Goal: Go to known website: Go to known website

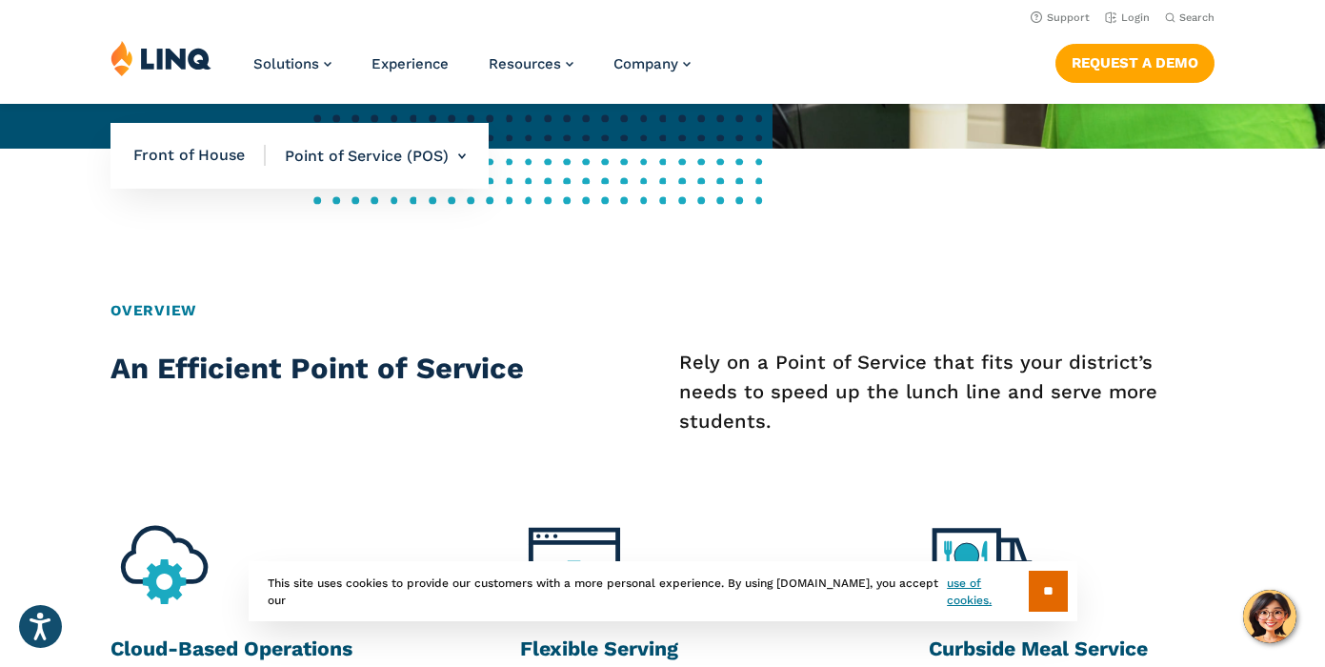
scroll to position [257, 0]
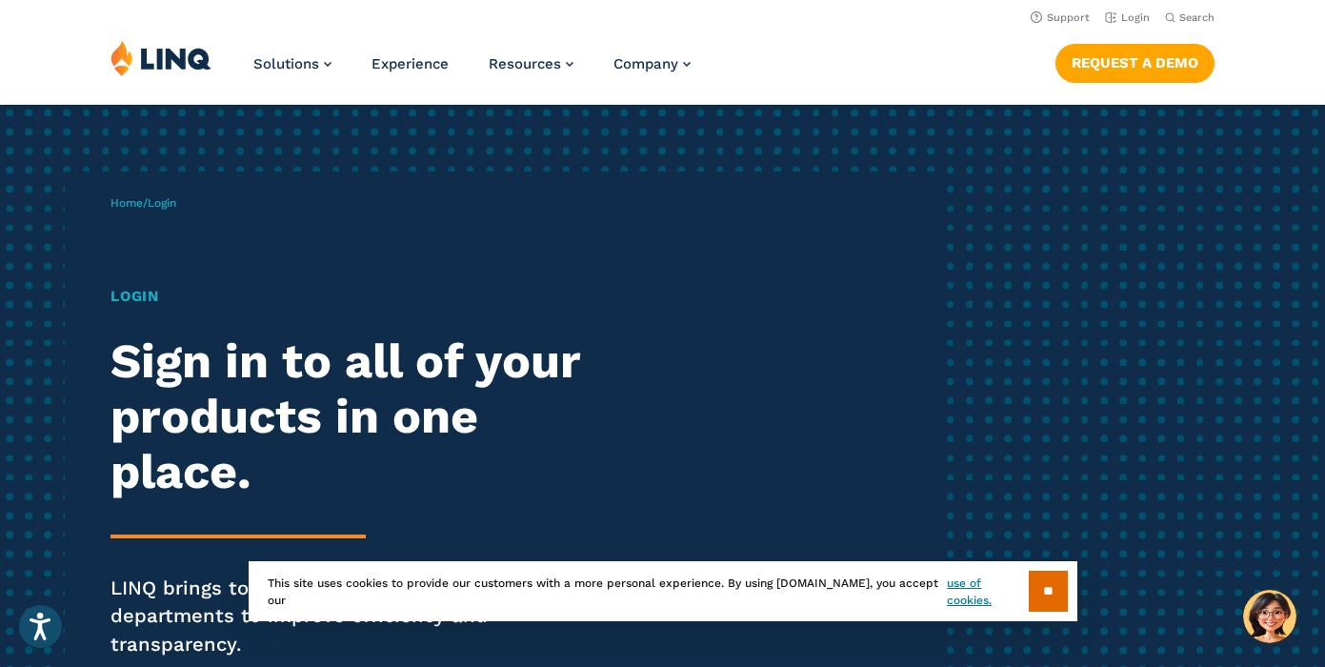
click at [142, 299] on h1 "Login" at bounding box center [365, 297] width 510 height 22
click at [163, 305] on h1 "Login" at bounding box center [365, 297] width 510 height 22
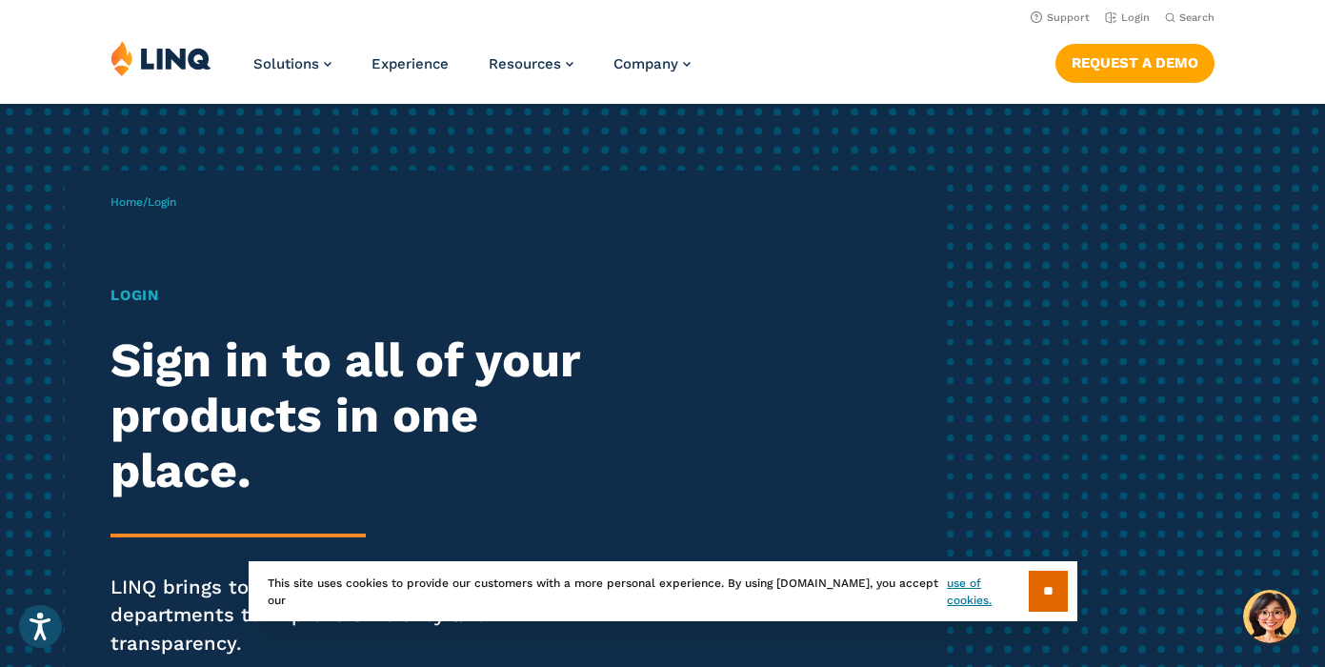
click at [168, 208] on span "Login" at bounding box center [162, 201] width 29 height 13
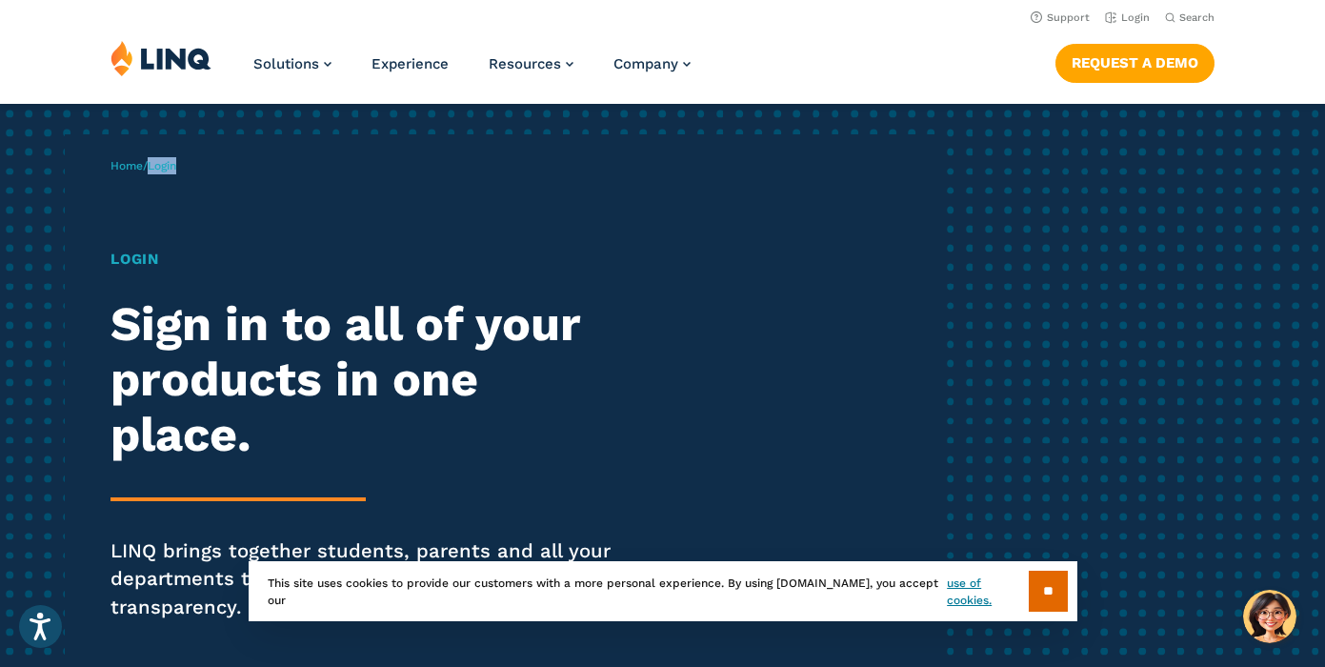
scroll to position [0, 0]
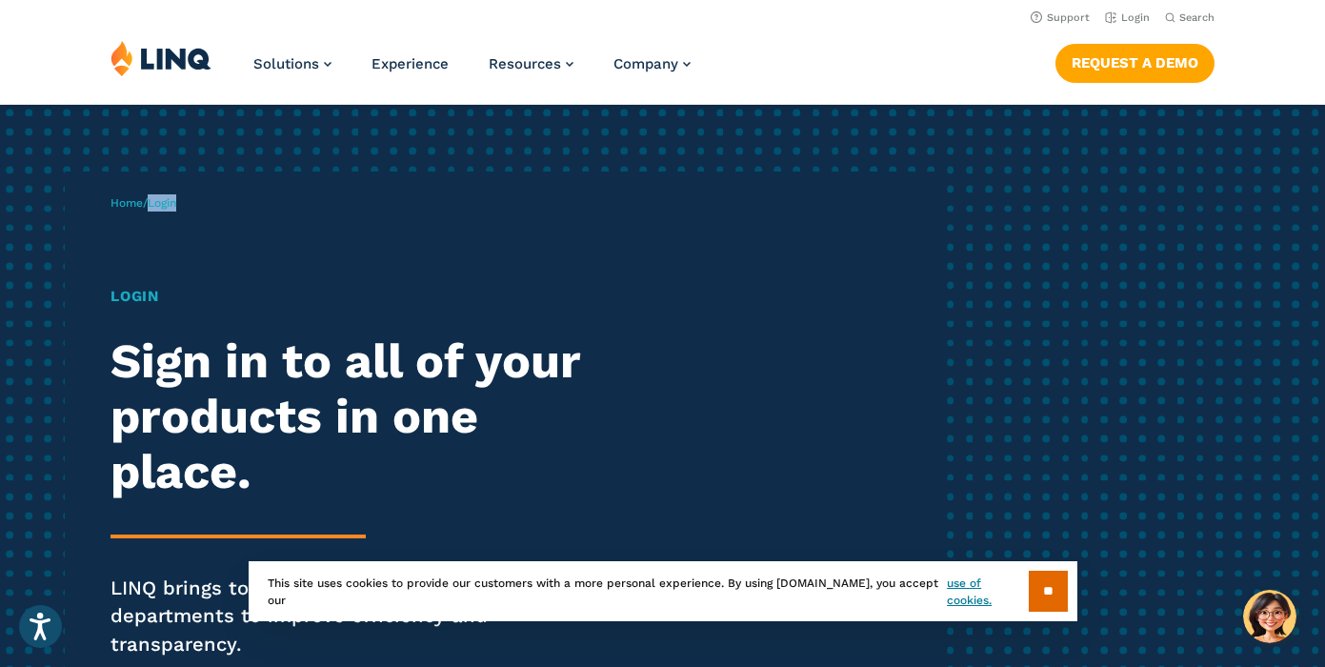
click at [145, 308] on h1 "Login" at bounding box center [365, 297] width 510 height 22
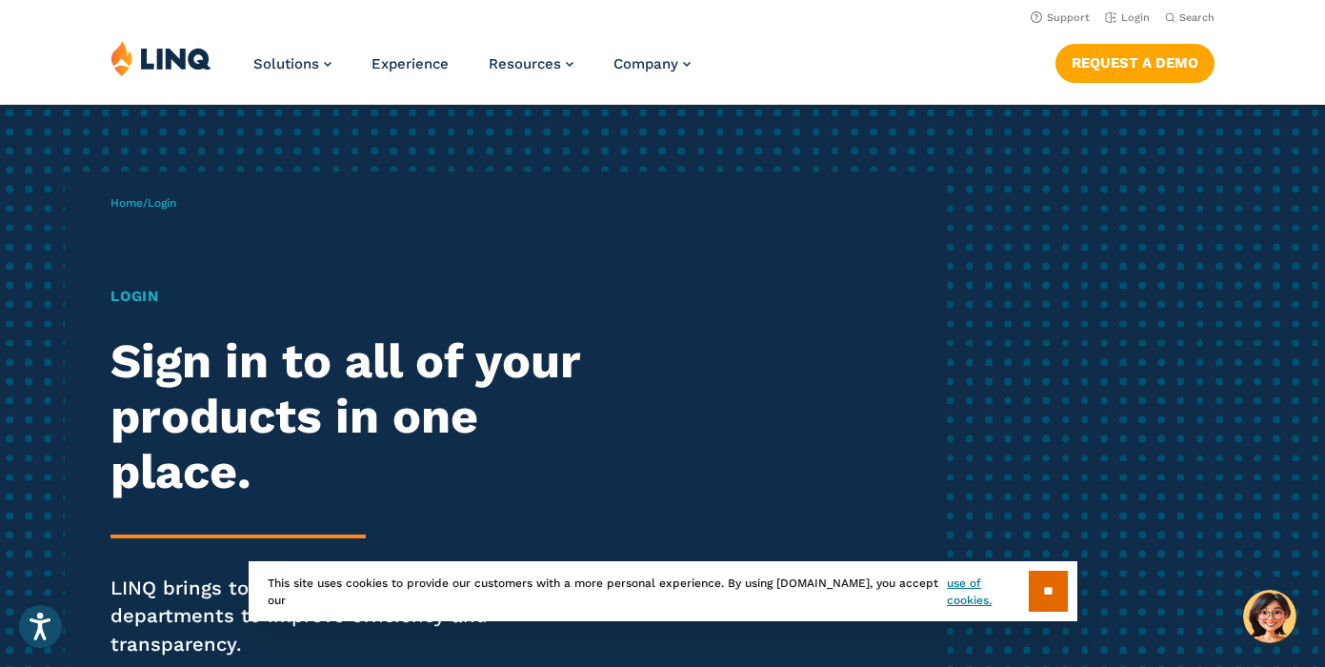
click at [195, 301] on h1 "Login" at bounding box center [365, 297] width 510 height 22
click at [190, 203] on div "Home / Login Login Sign in to all of your products in one place. LINQ brings to…" at bounding box center [524, 452] width 828 height 563
click at [1131, 15] on link "Login" at bounding box center [1127, 17] width 45 height 12
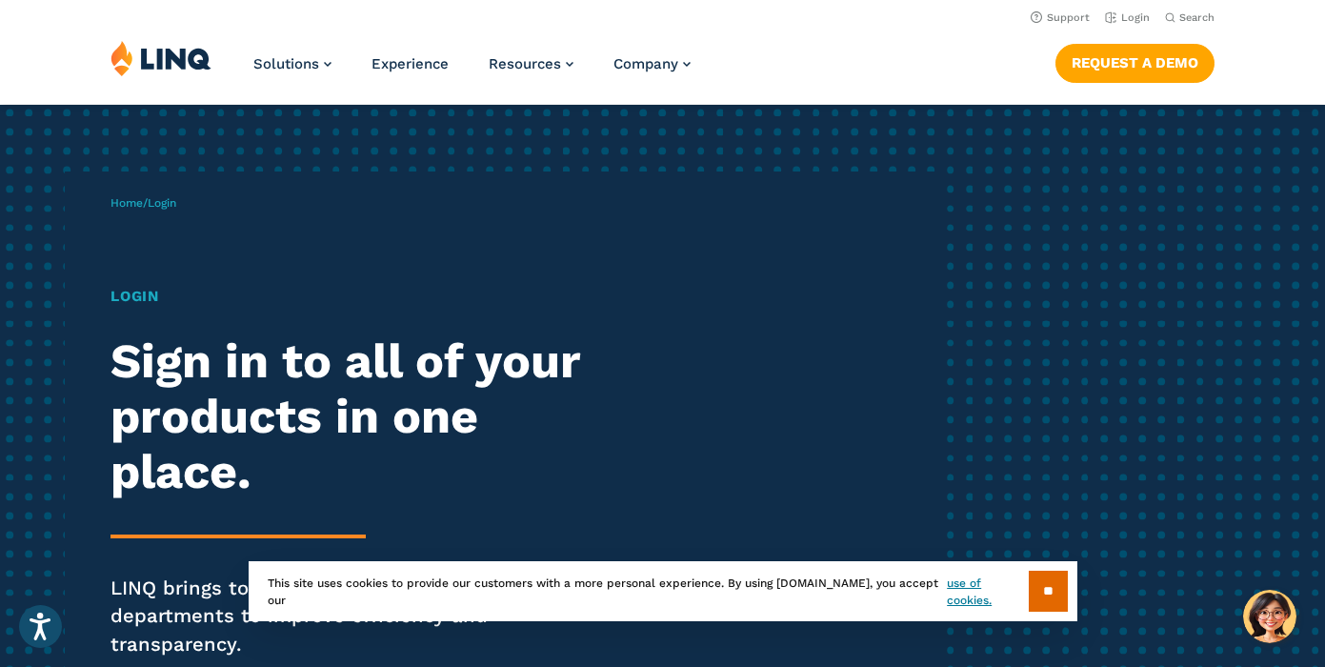
click at [168, 213] on div "Home / Login Login Sign in to all of your products in one place. LINQ brings to…" at bounding box center [524, 452] width 828 height 563
click at [1092, 42] on nav "Request a Demo" at bounding box center [1134, 61] width 159 height 42
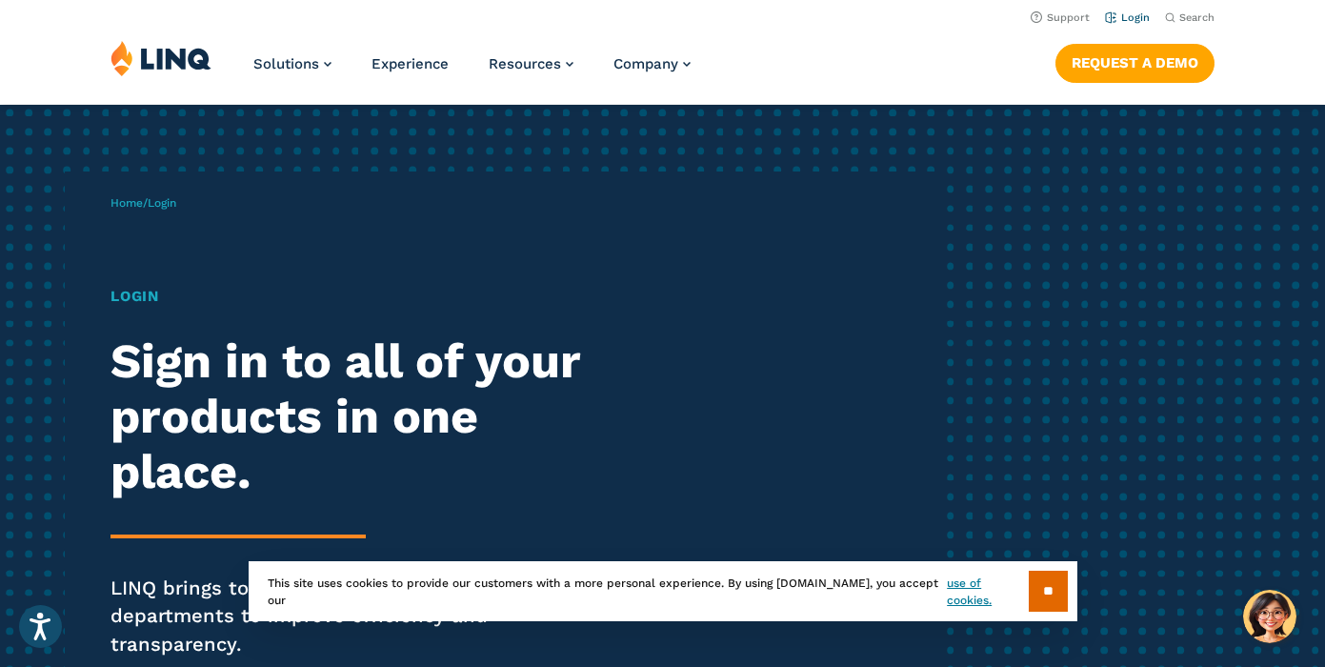
click at [1125, 24] on li "Login" at bounding box center [1127, 16] width 45 height 21
click at [1132, 19] on link "Login" at bounding box center [1127, 17] width 45 height 12
click at [159, 199] on span "Login" at bounding box center [162, 202] width 29 height 13
click at [165, 206] on span "Login" at bounding box center [162, 202] width 29 height 13
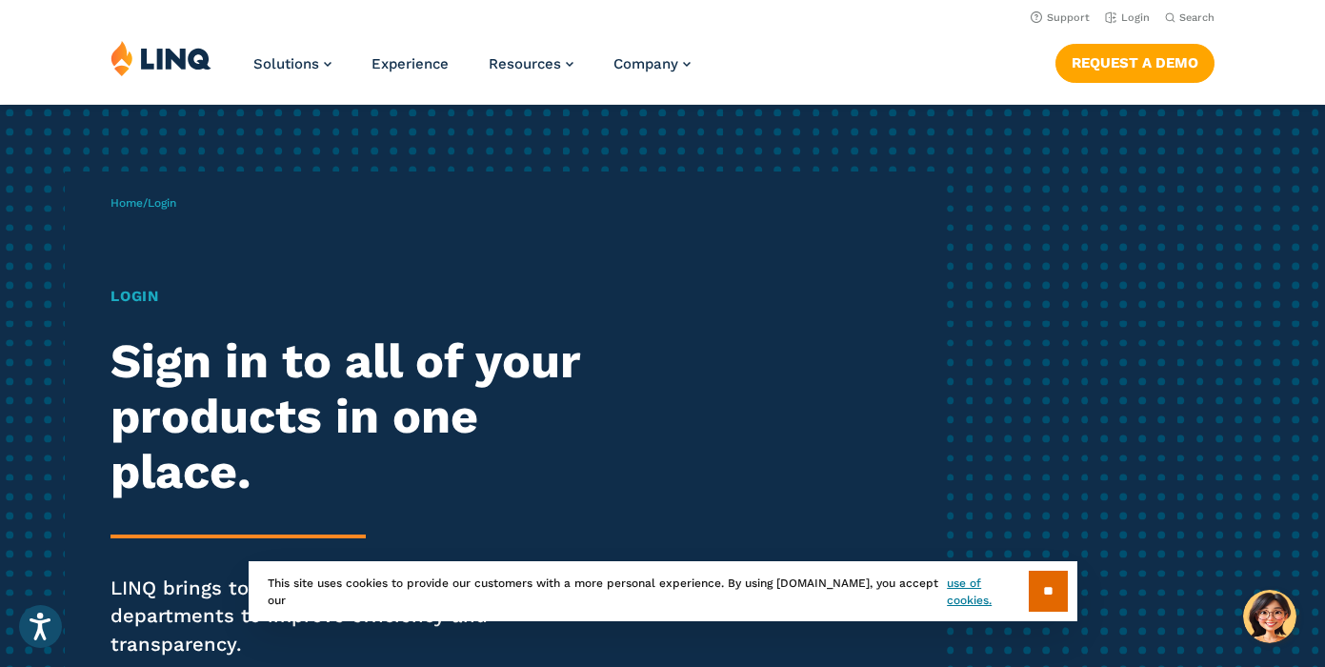
click at [136, 304] on h1 "Login" at bounding box center [365, 297] width 510 height 22
click at [122, 301] on h1 "Login" at bounding box center [365, 297] width 510 height 22
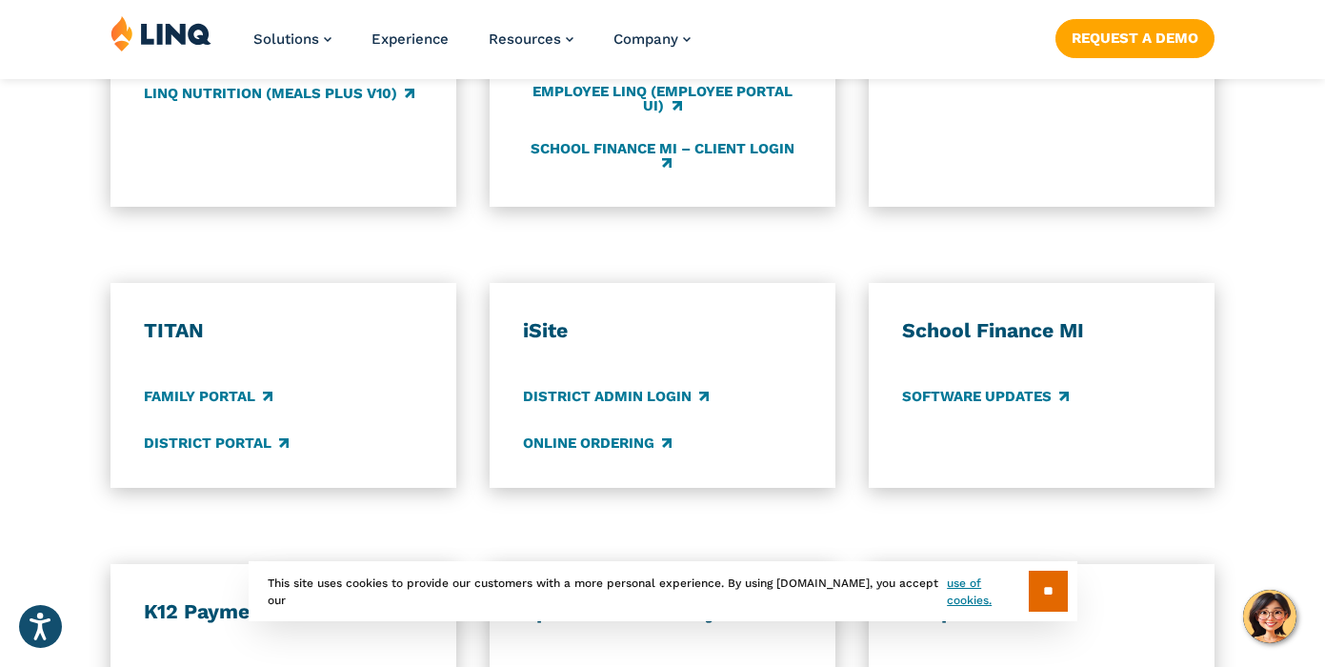
scroll to position [1341, 0]
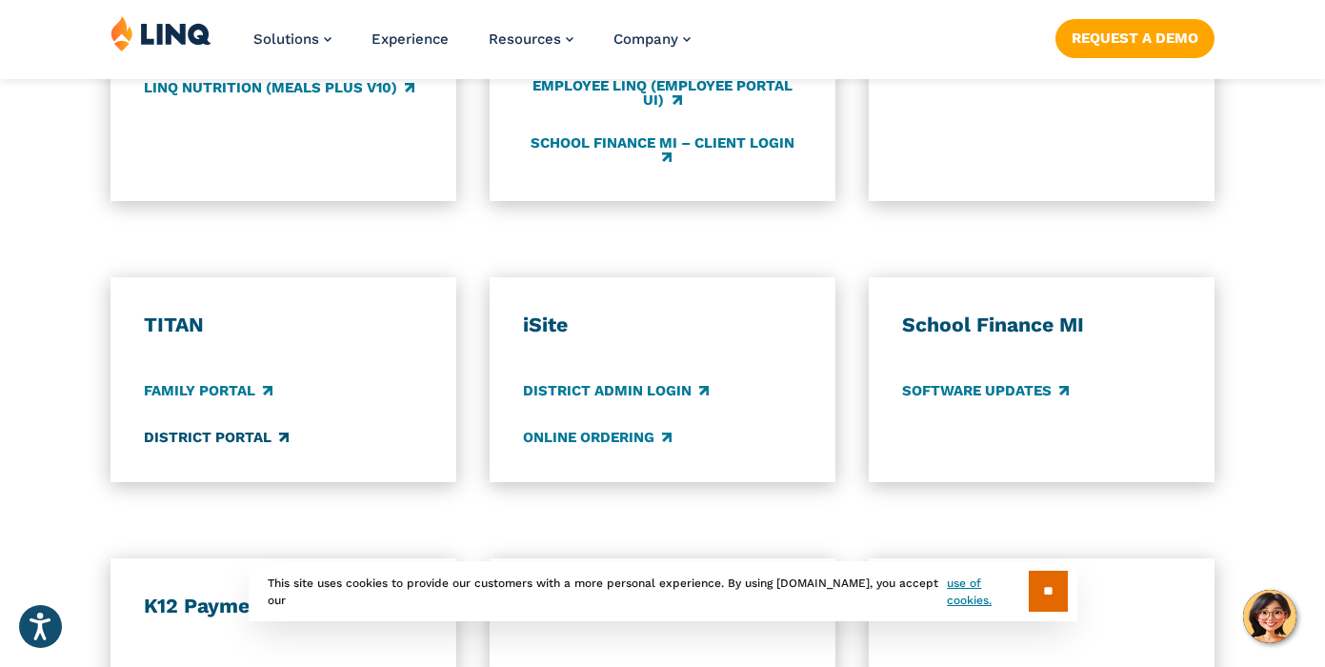
click at [200, 427] on link "District Portal" at bounding box center [216, 437] width 145 height 21
